Goal: Communication & Community: Answer question/provide support

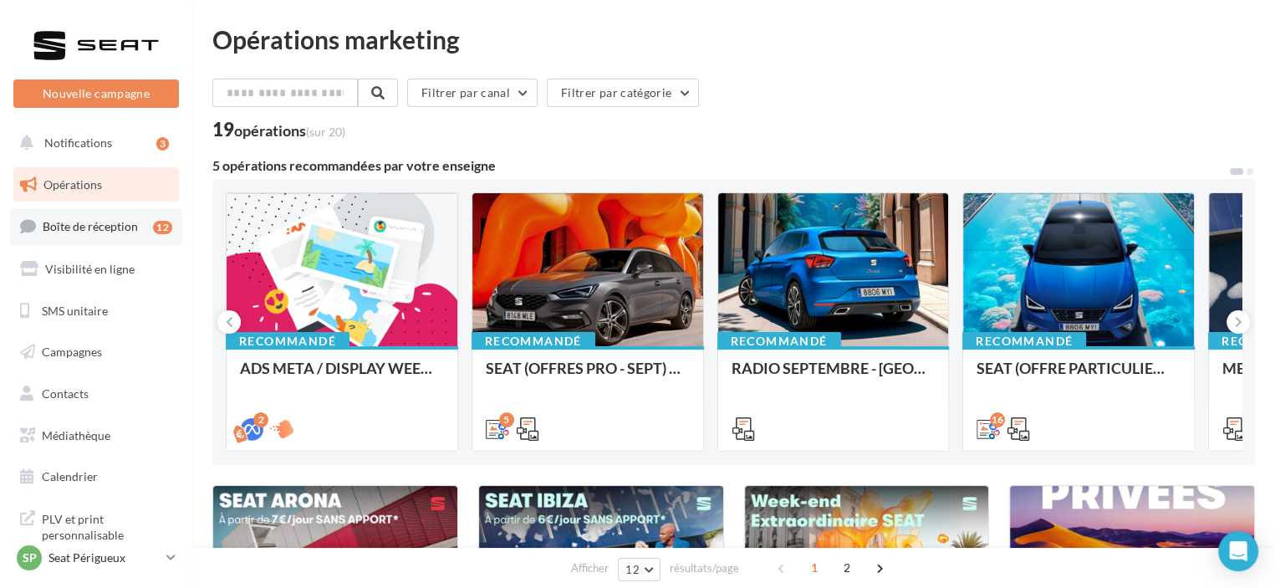
click at [153, 222] on div "12" at bounding box center [162, 227] width 19 height 13
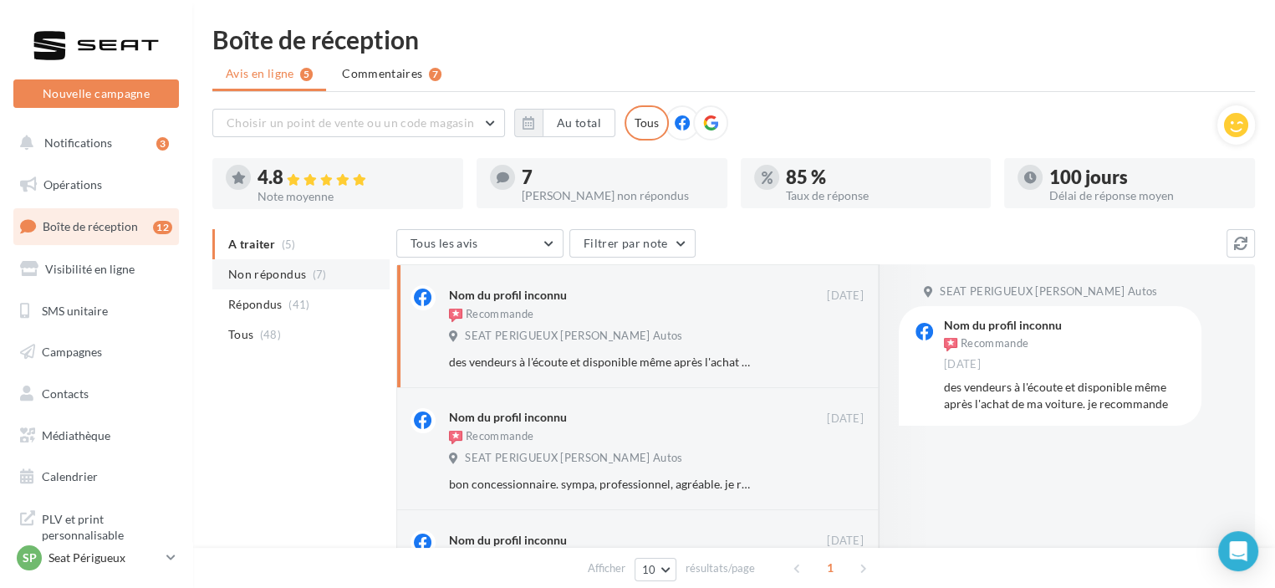
click at [336, 270] on li "Non répondus (7)" at bounding box center [300, 274] width 177 height 30
click at [154, 548] on div "SP Seat Périgueux SEAT-PERIGUEUX" at bounding box center [88, 557] width 143 height 25
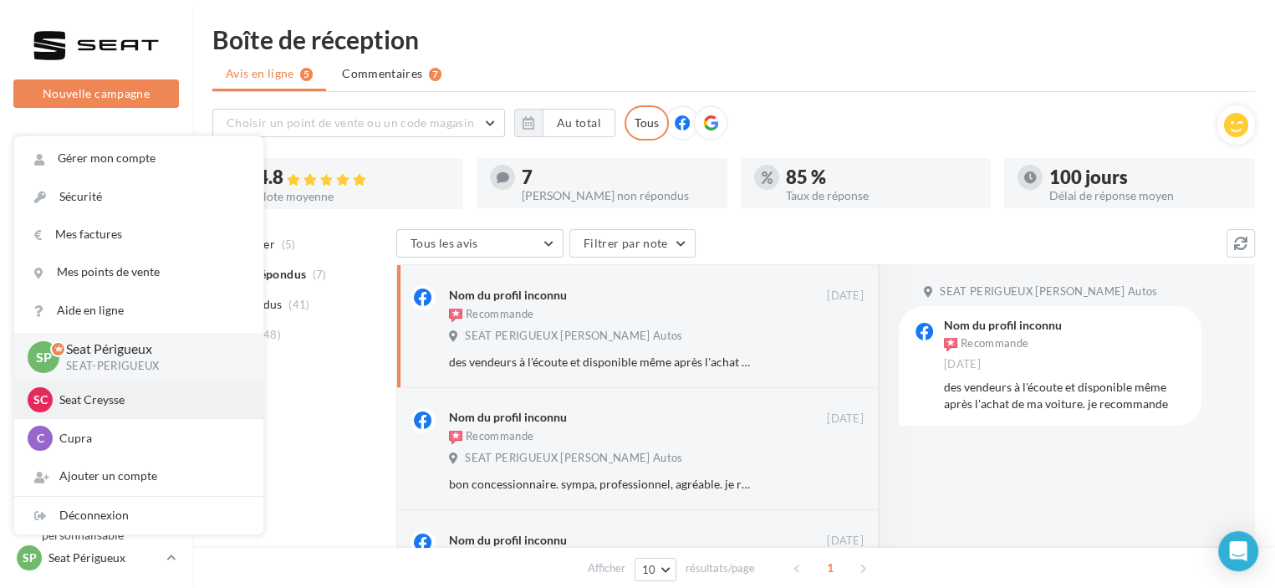
click at [130, 406] on p "Seat Creysse" at bounding box center [151, 399] width 184 height 17
